Goal: Transaction & Acquisition: Purchase product/service

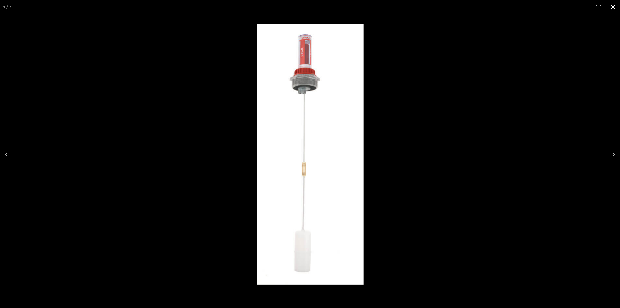
click at [611, 5] on button "Close (Esc)" at bounding box center [613, 7] width 14 height 14
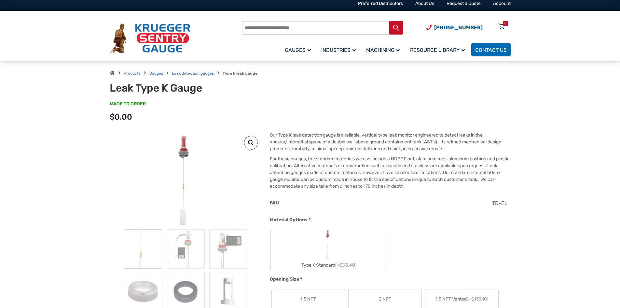
scroll to position [65, 0]
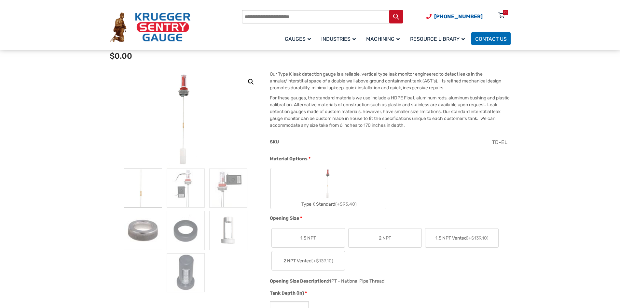
click at [141, 235] on img at bounding box center [143, 230] width 38 height 39
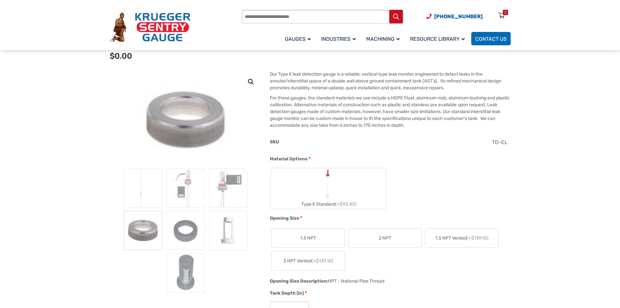
click at [252, 83] on link "🔍" at bounding box center [251, 82] width 12 height 12
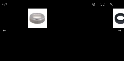
scroll to position [219, 0]
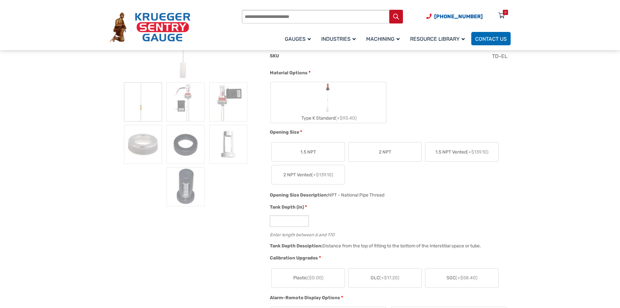
scroll to position [130, 0]
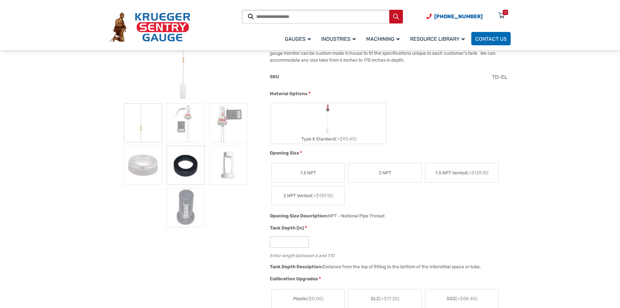
click at [124, 61] on img at bounding box center [186, 165] width 38 height 39
click at [124, 61] on label "2 NPT" at bounding box center [385, 172] width 73 height 19
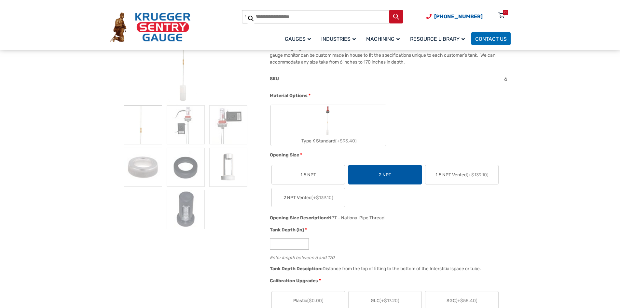
scroll to position [65, 0]
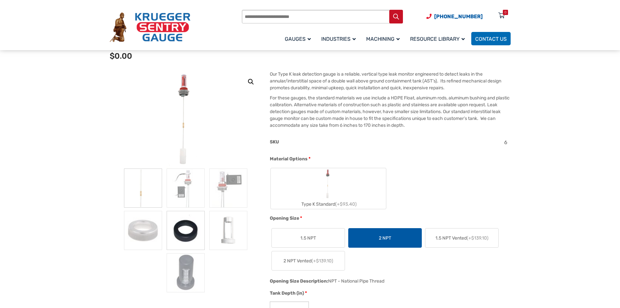
click at [124, 61] on img at bounding box center [186, 230] width 38 height 39
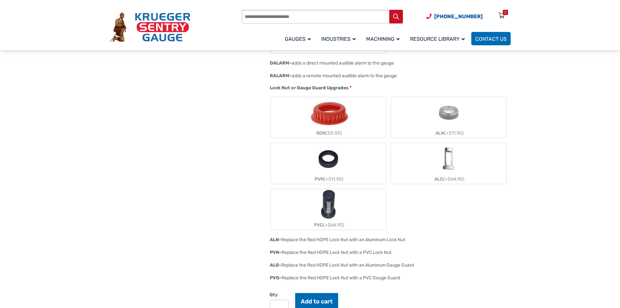
scroll to position [456, 0]
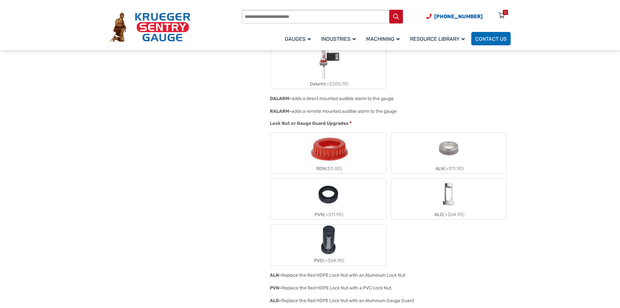
click at [124, 61] on img "RDN" at bounding box center [328, 148] width 44 height 31
drag, startPoint x: 327, startPoint y: 154, endPoint x: 483, endPoint y: 238, distance: 177.3
click at [124, 61] on div "RDN ($0.00) ALN (+$11.90) PVN (+$11.90) ALG (+$64.90) PVG (+$64.90)" at bounding box center [388, 199] width 237 height 134
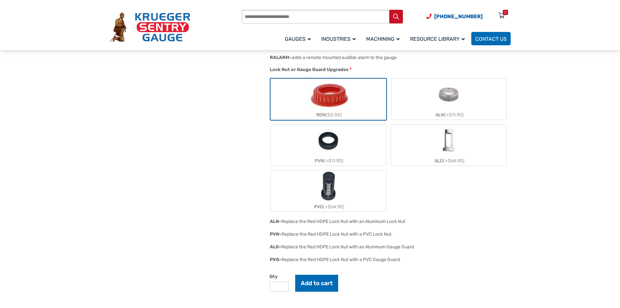
scroll to position [521, 0]
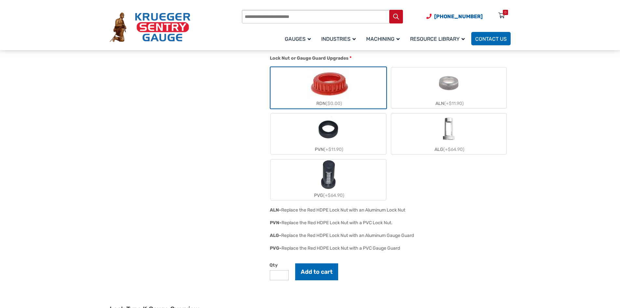
drag, startPoint x: 413, startPoint y: 211, endPoint x: 368, endPoint y: 212, distance: 45.3
click at [124, 61] on div "ALN- Replace the Red HDPE Lock Nut with an Aluminum Lock Nut" at bounding box center [388, 212] width 241 height 13
click at [124, 61] on div "Replace the Red HDPE Lock Nut with an Aluminum Lock Nut" at bounding box center [343, 210] width 124 height 6
drag, startPoint x: 319, startPoint y: 212, endPoint x: 349, endPoint y: 210, distance: 30.4
click at [124, 61] on div "Replace the Red HDPE Lock Nut with an Aluminum Lock Nut" at bounding box center [343, 210] width 124 height 6
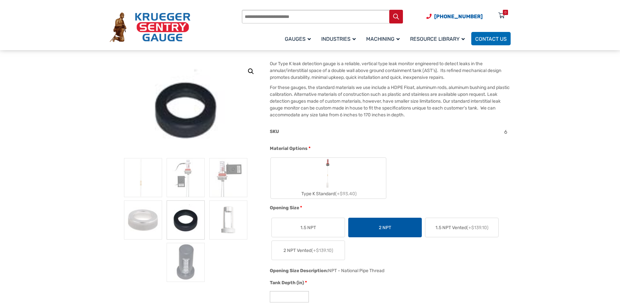
scroll to position [98, 0]
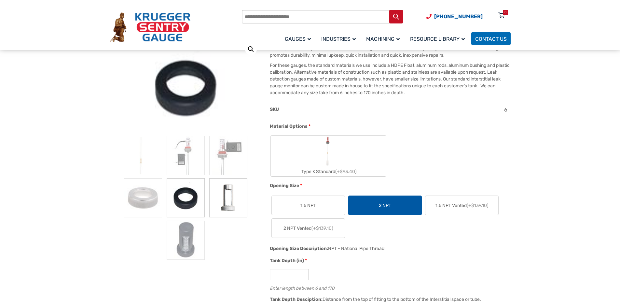
click at [124, 61] on img at bounding box center [228, 197] width 38 height 39
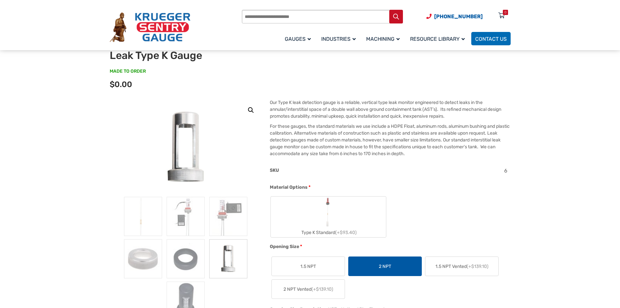
scroll to position [33, 0]
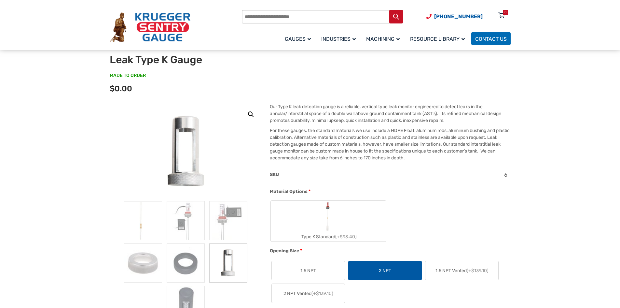
click at [124, 61] on img at bounding box center [143, 220] width 38 height 39
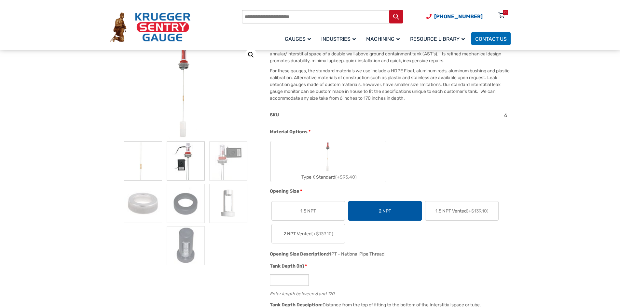
scroll to position [98, 0]
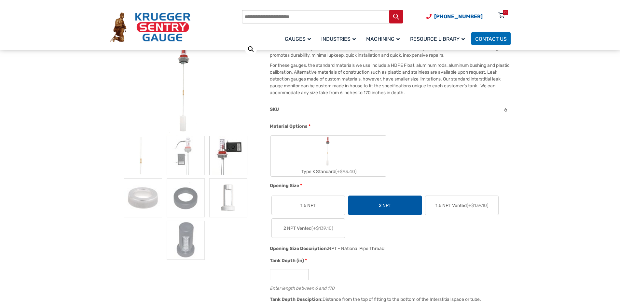
click at [124, 61] on img at bounding box center [228, 155] width 38 height 39
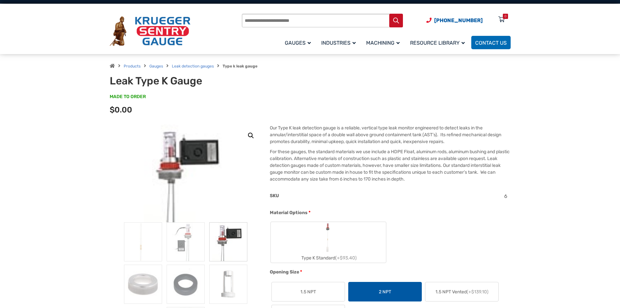
scroll to position [0, 0]
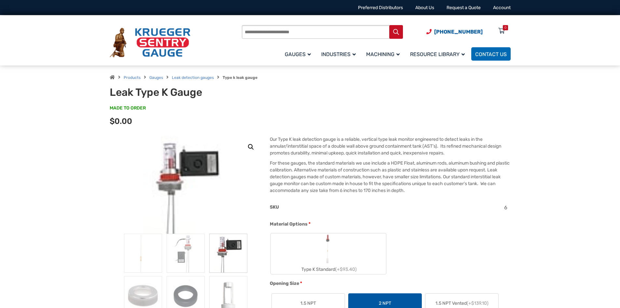
click at [124, 61] on label "Type K Standard (+$93.40)" at bounding box center [328, 253] width 115 height 41
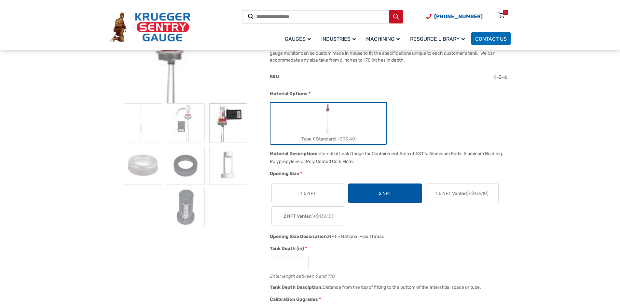
scroll to position [399, 0]
